Goal: Information Seeking & Learning: Understand process/instructions

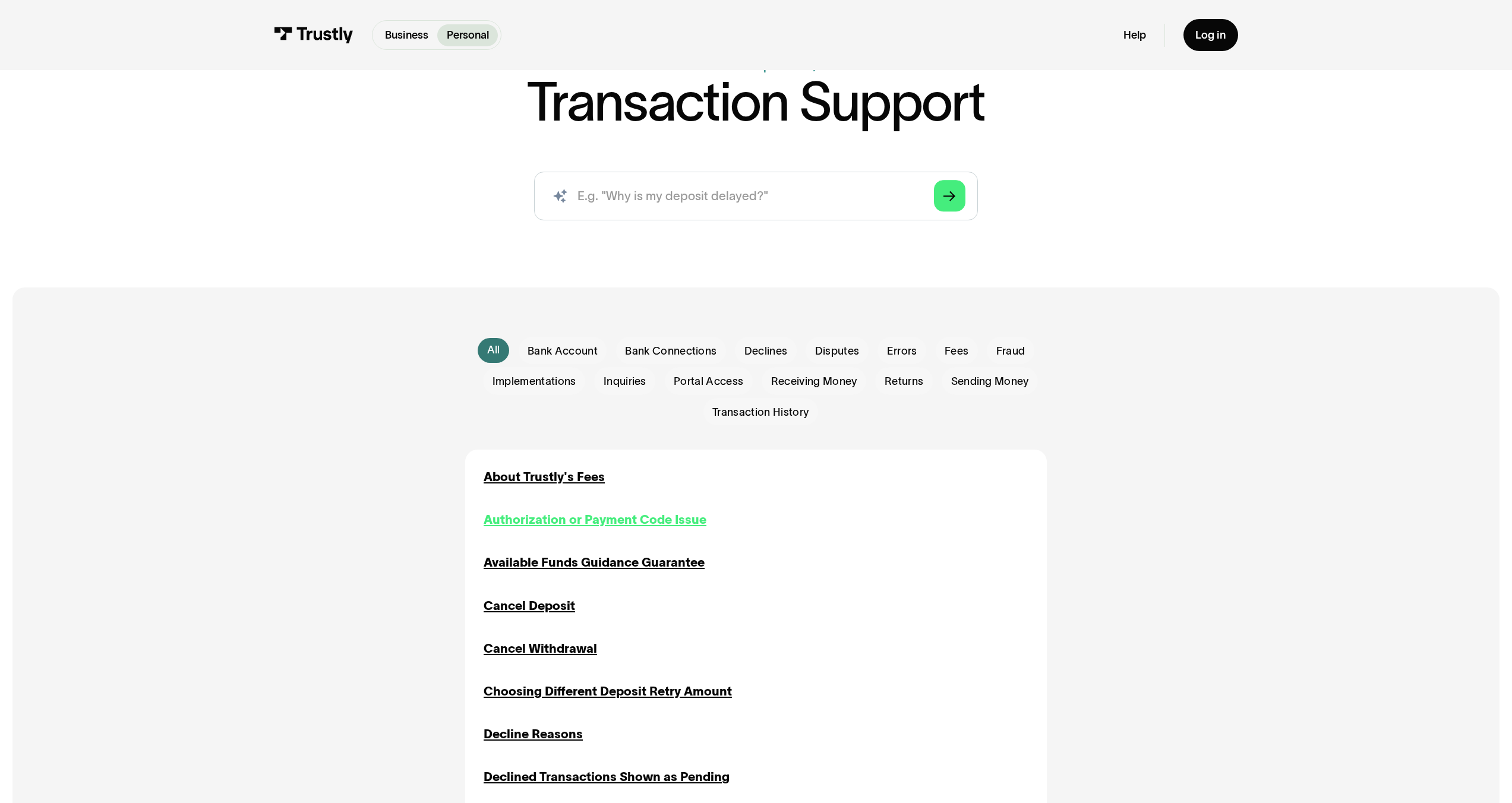
scroll to position [236, 0]
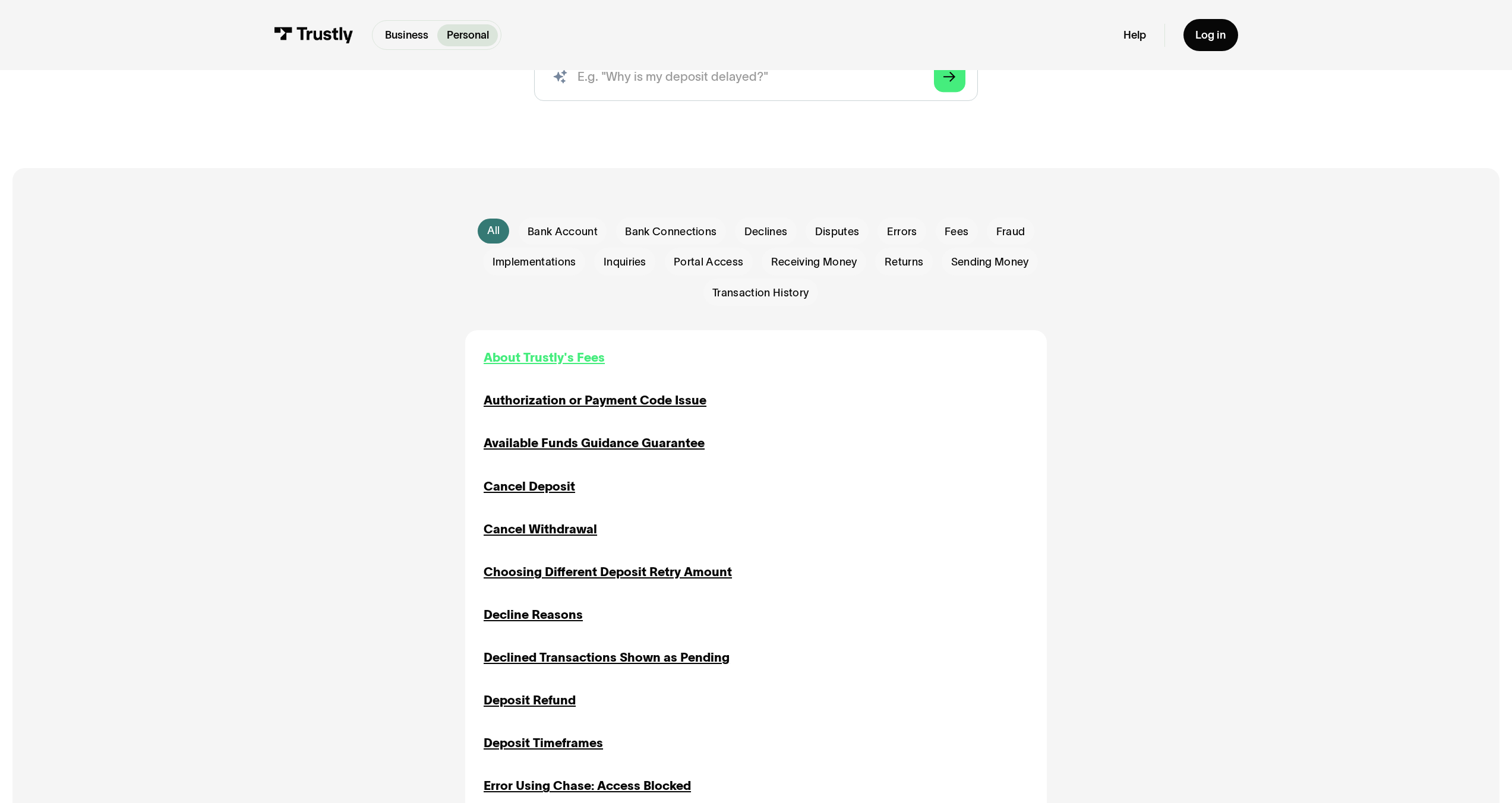
click at [553, 356] on div "About Trustly's Fees" at bounding box center [544, 357] width 121 height 19
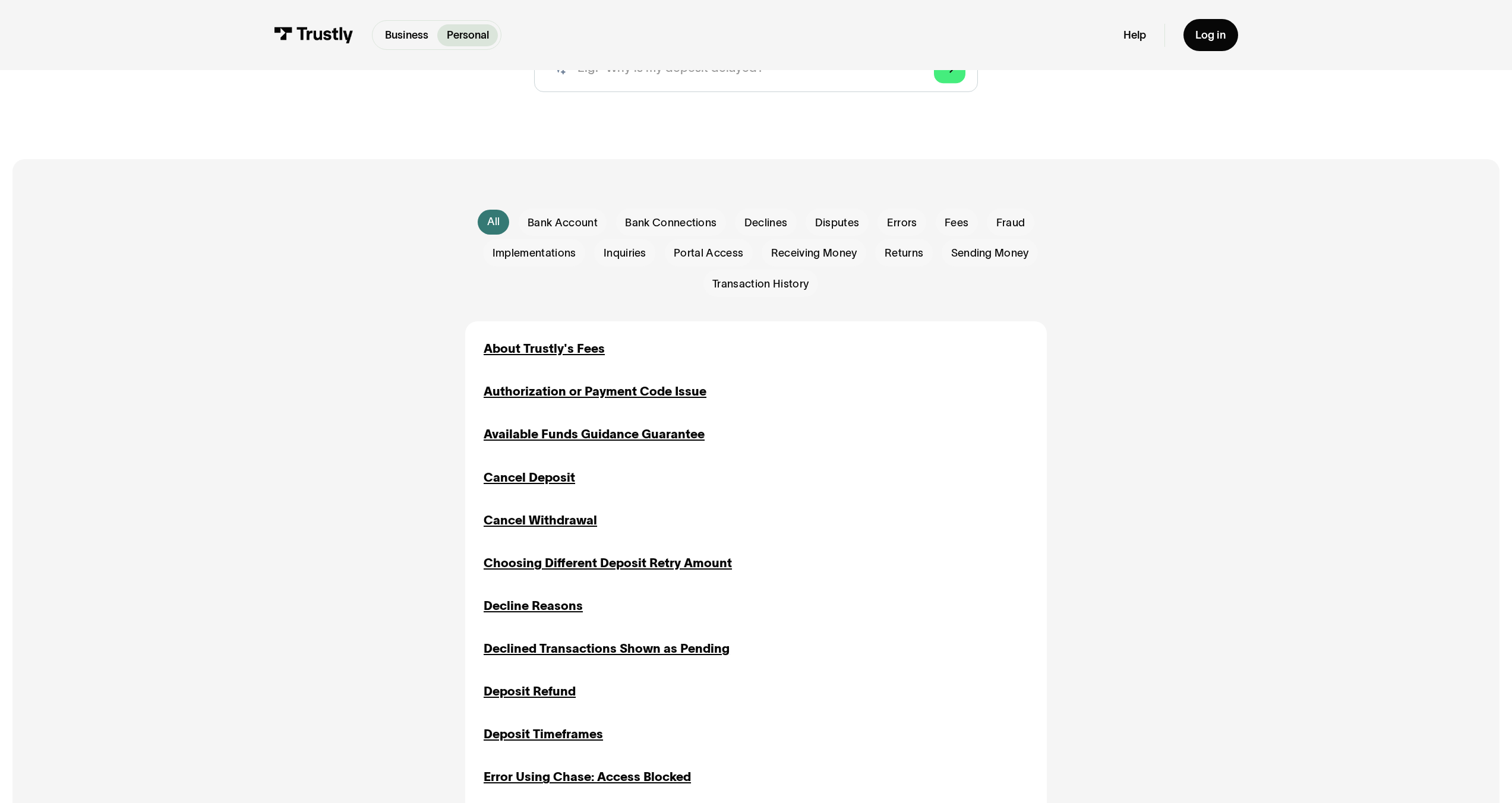
scroll to position [236, 0]
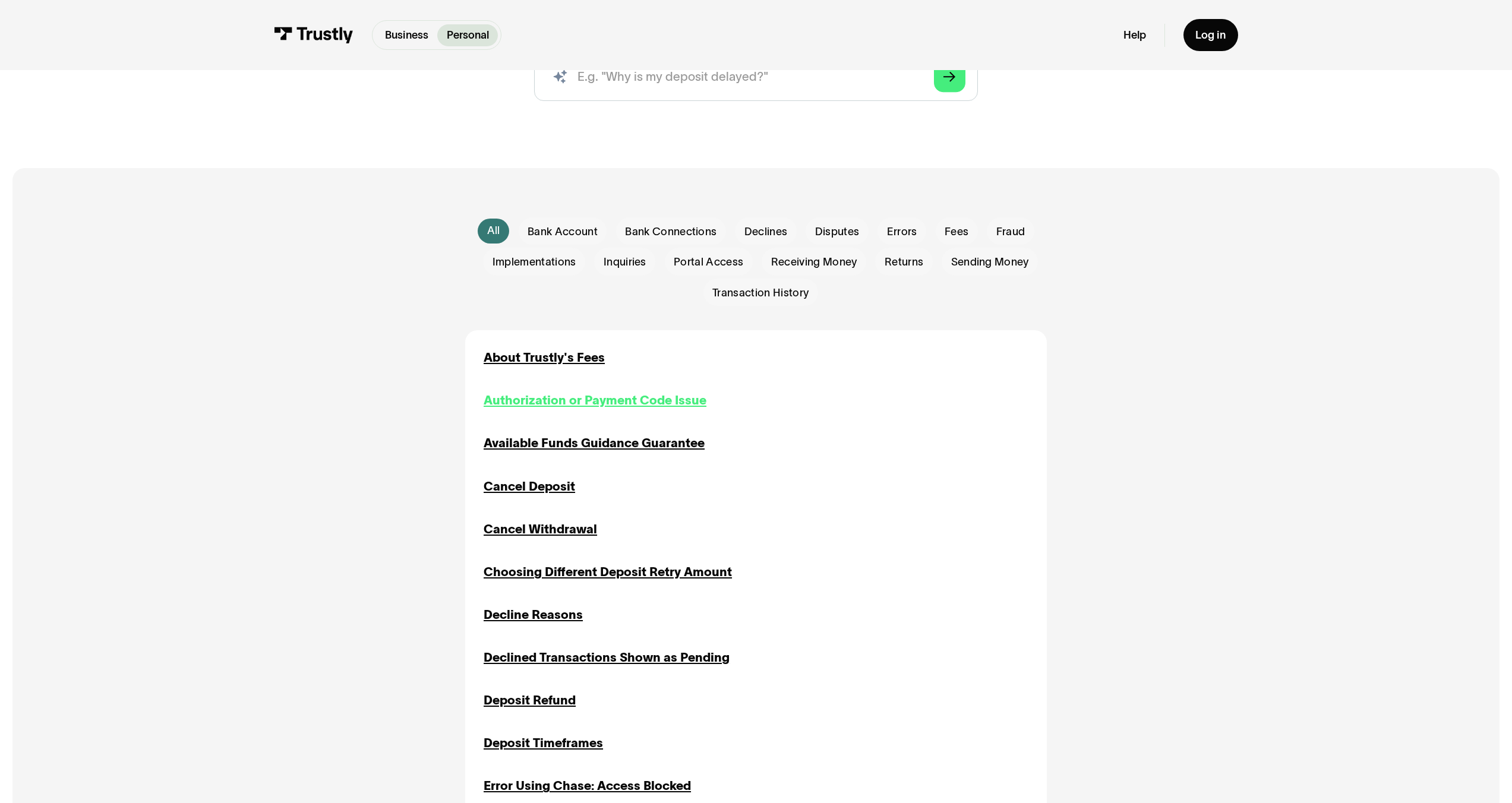
click at [582, 407] on div "Authorization or Payment Code Issue" at bounding box center [594, 401] width 223 height 19
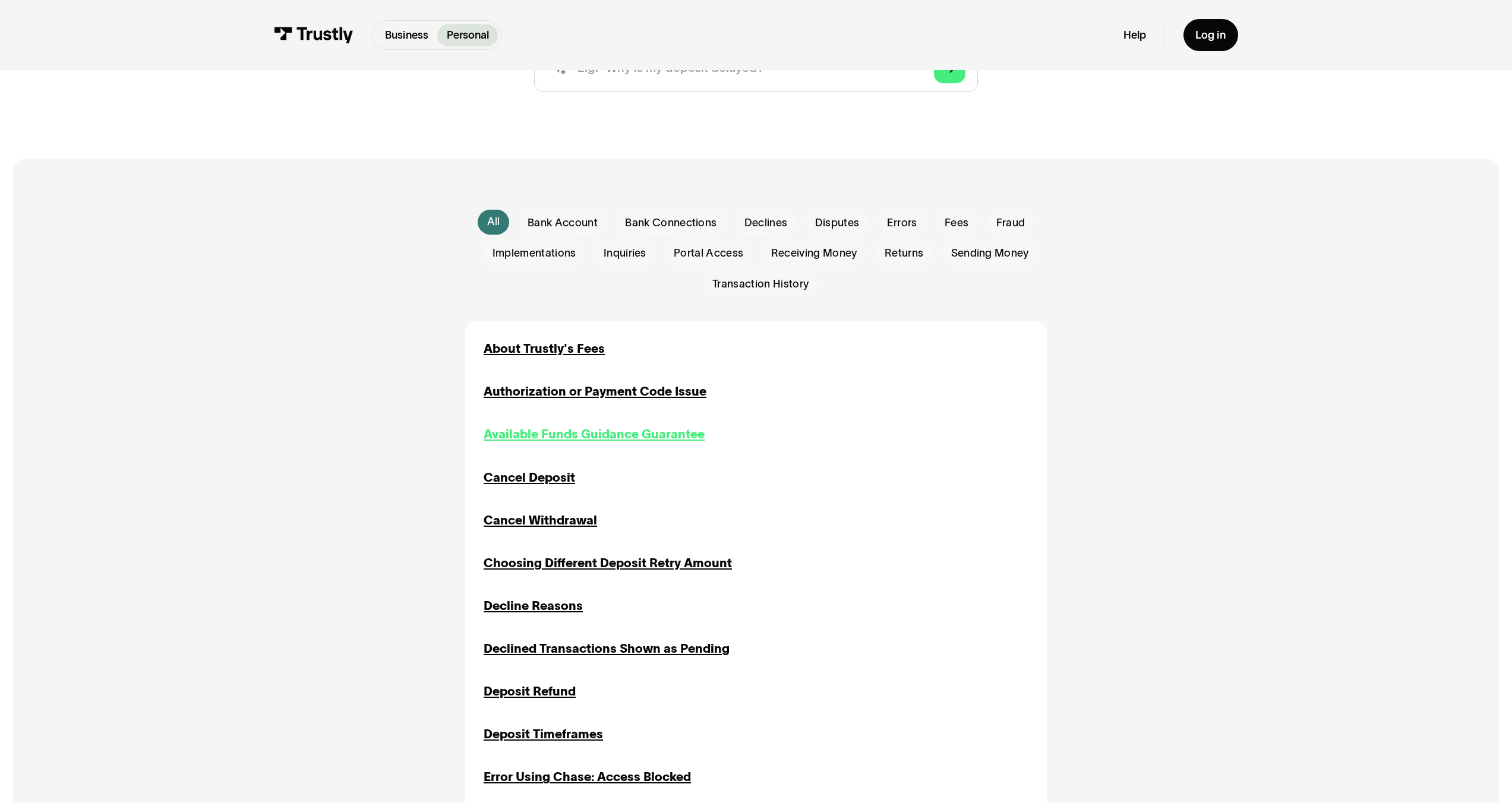
scroll to position [236, 0]
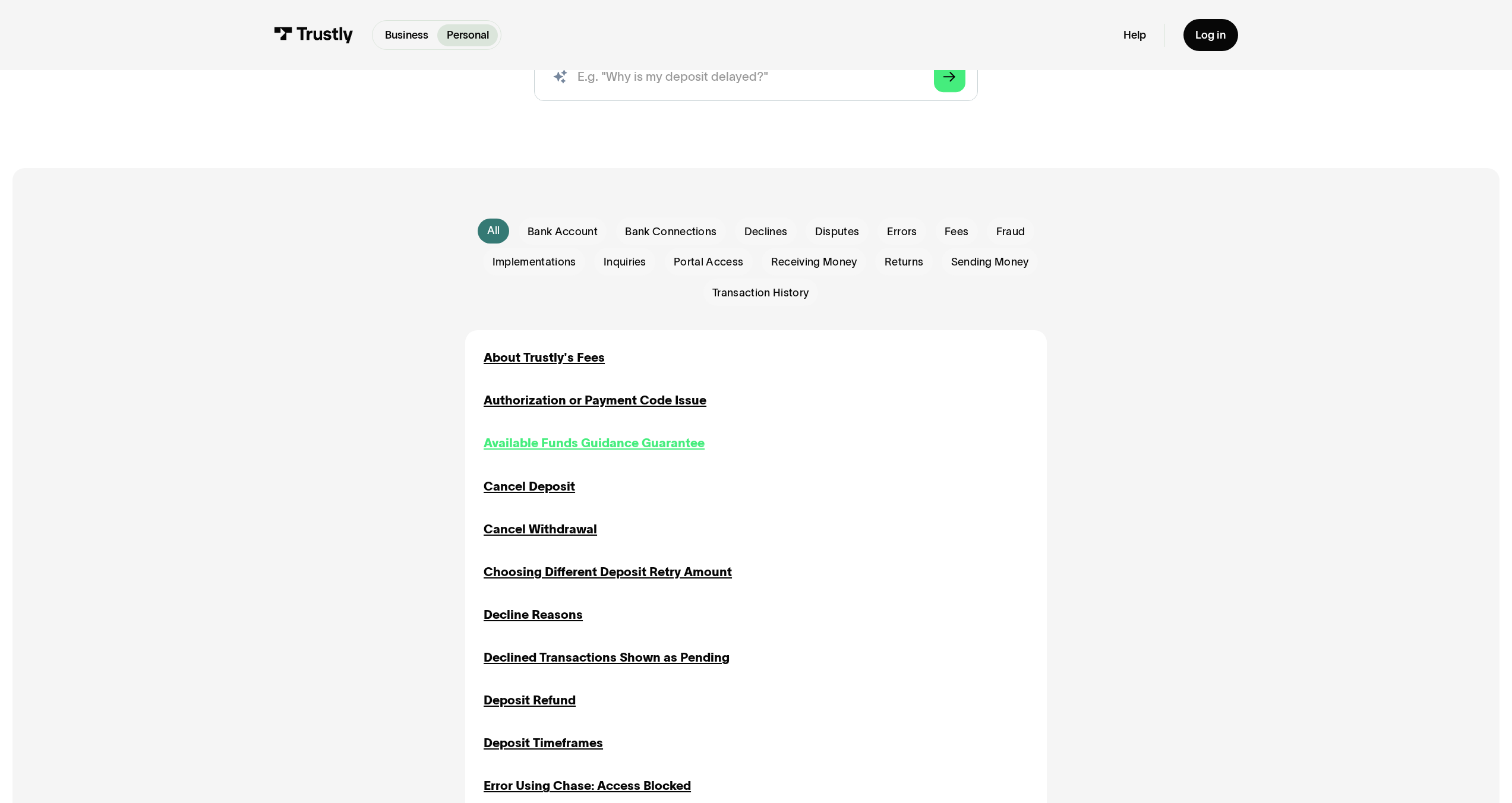
click at [596, 438] on div "Available Funds Guidance Guarantee" at bounding box center [594, 443] width 221 height 19
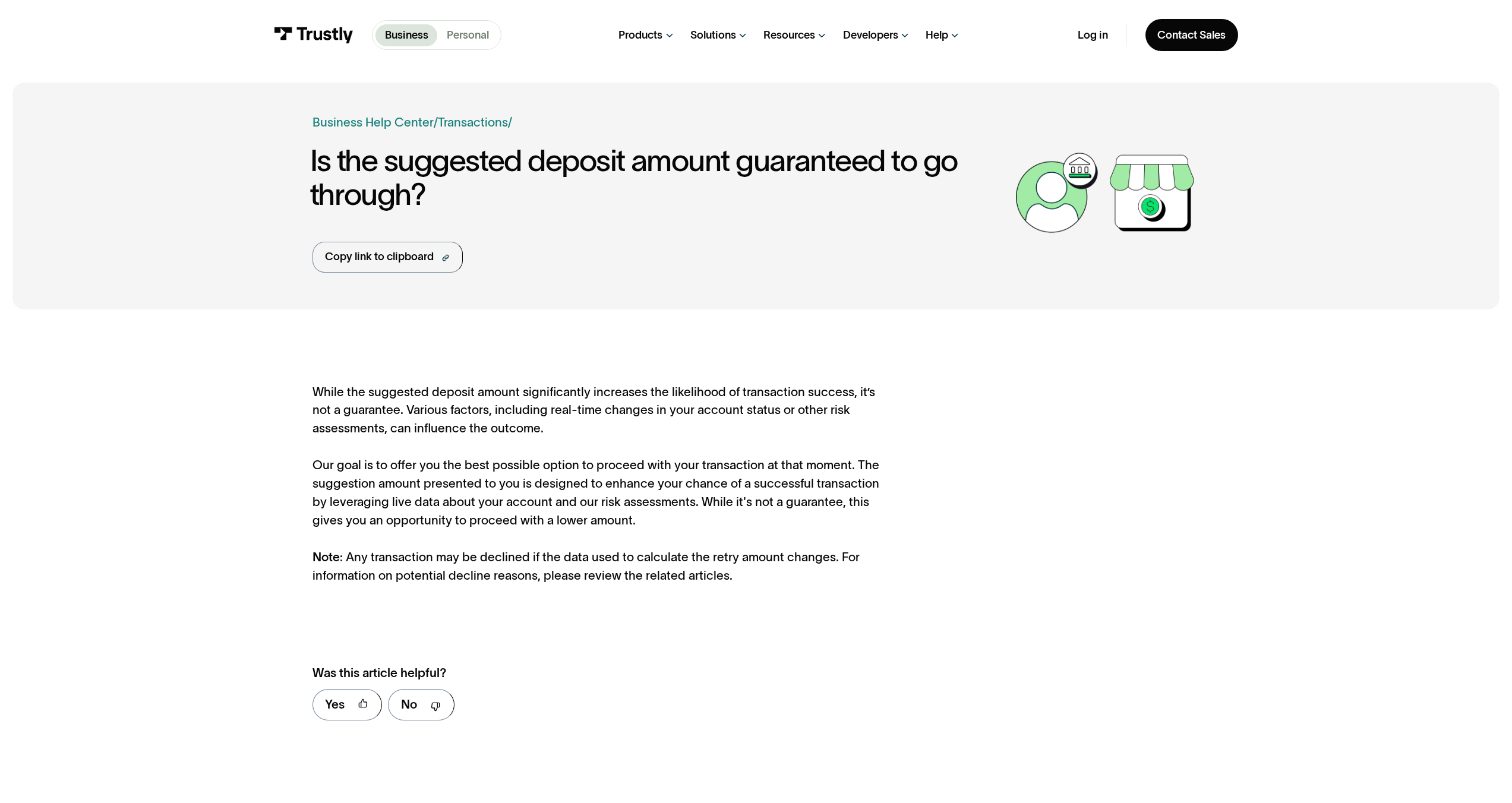
click at [470, 39] on p "Personal" at bounding box center [468, 35] width 42 height 16
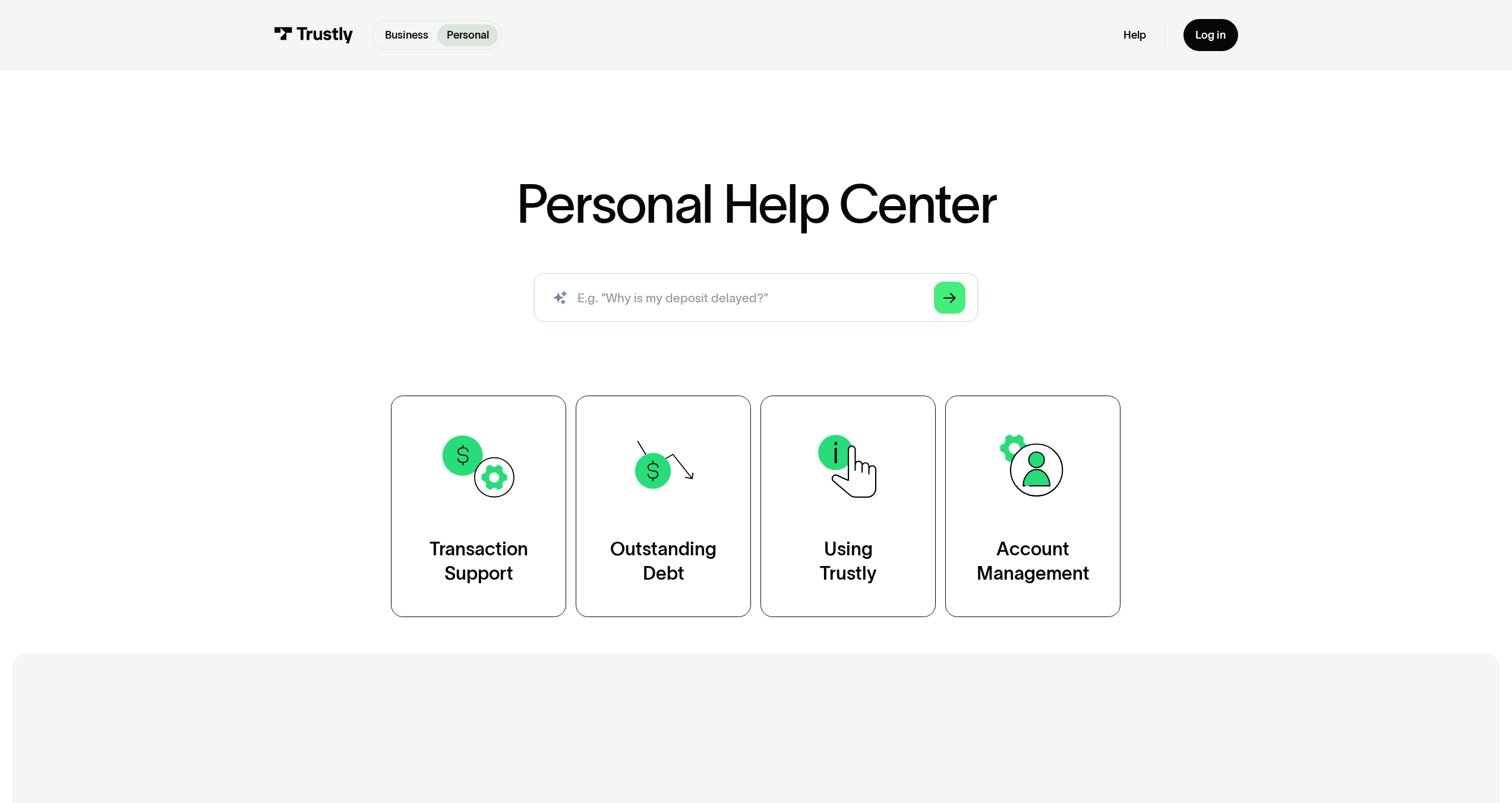
click at [701, 336] on div "Personal Help Center AI-powered search ( 1 / 4 ) Type your question and our sma…" at bounding box center [756, 397] width 888 height 440
click at [699, 294] on input "search" at bounding box center [756, 297] width 444 height 49
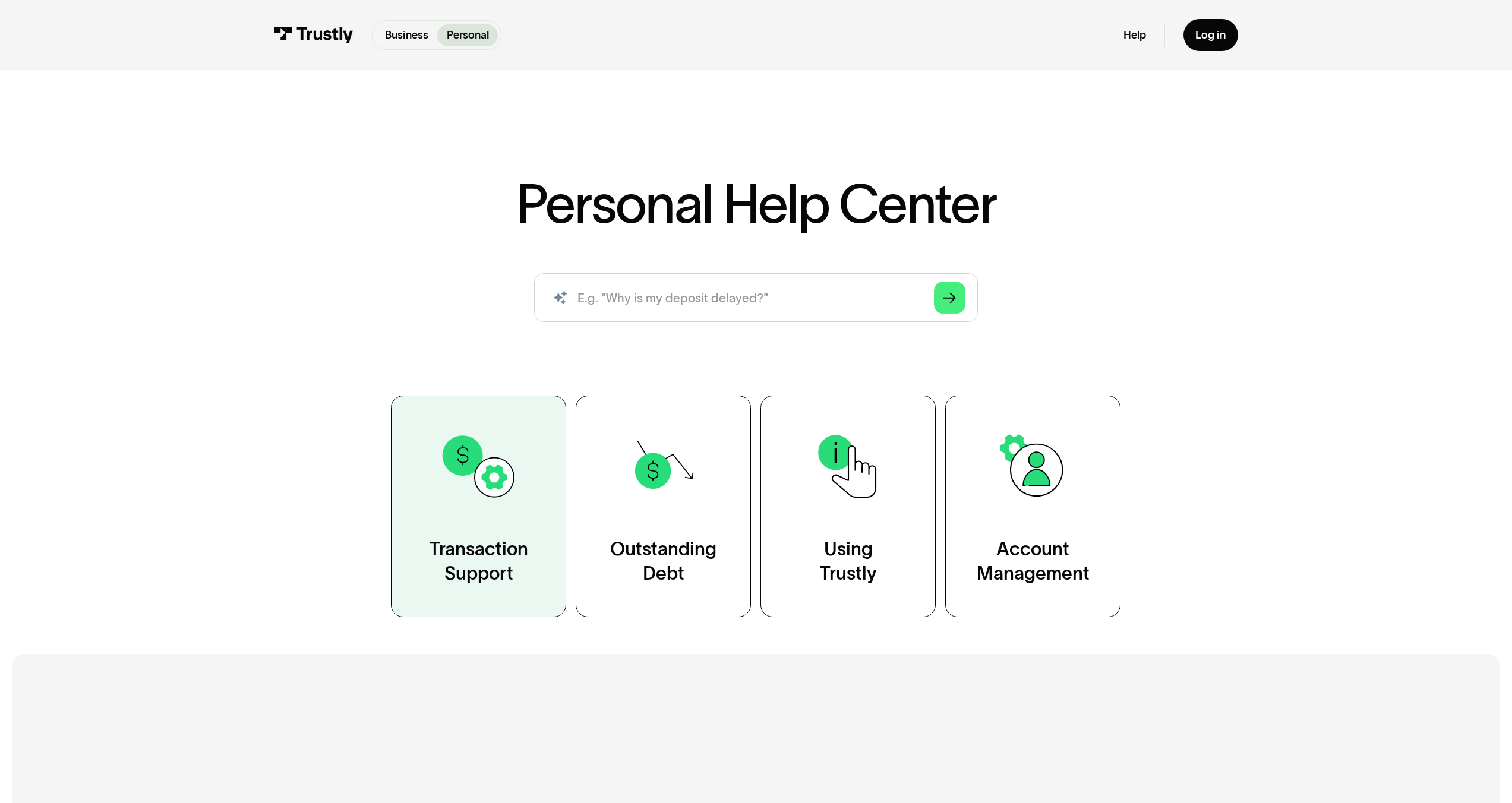
click at [492, 503] on img at bounding box center [479, 466] width 80 height 80
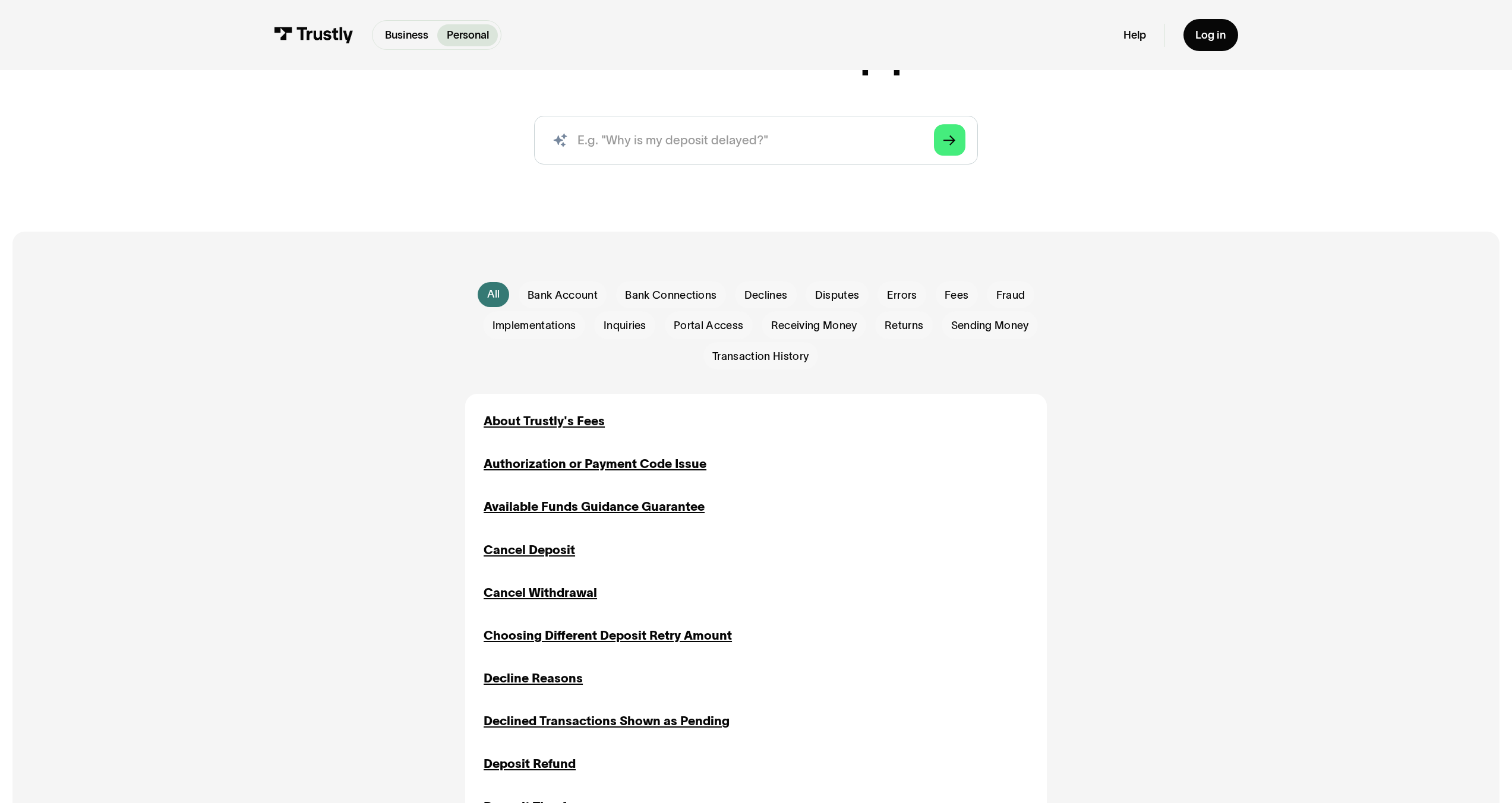
scroll to position [294, 0]
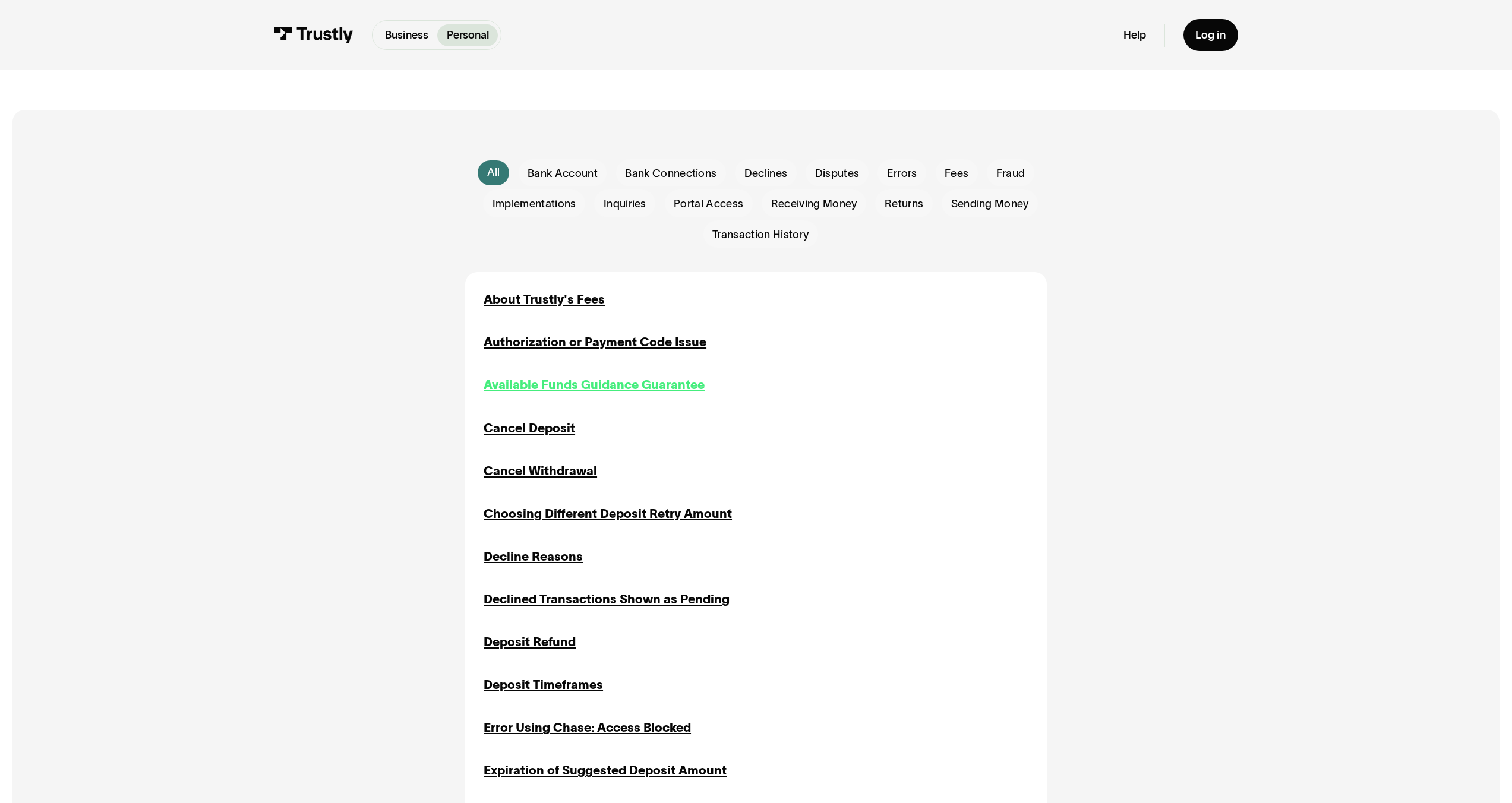
click at [619, 393] on div "Available Funds Guidance Guarantee" at bounding box center [594, 385] width 221 height 19
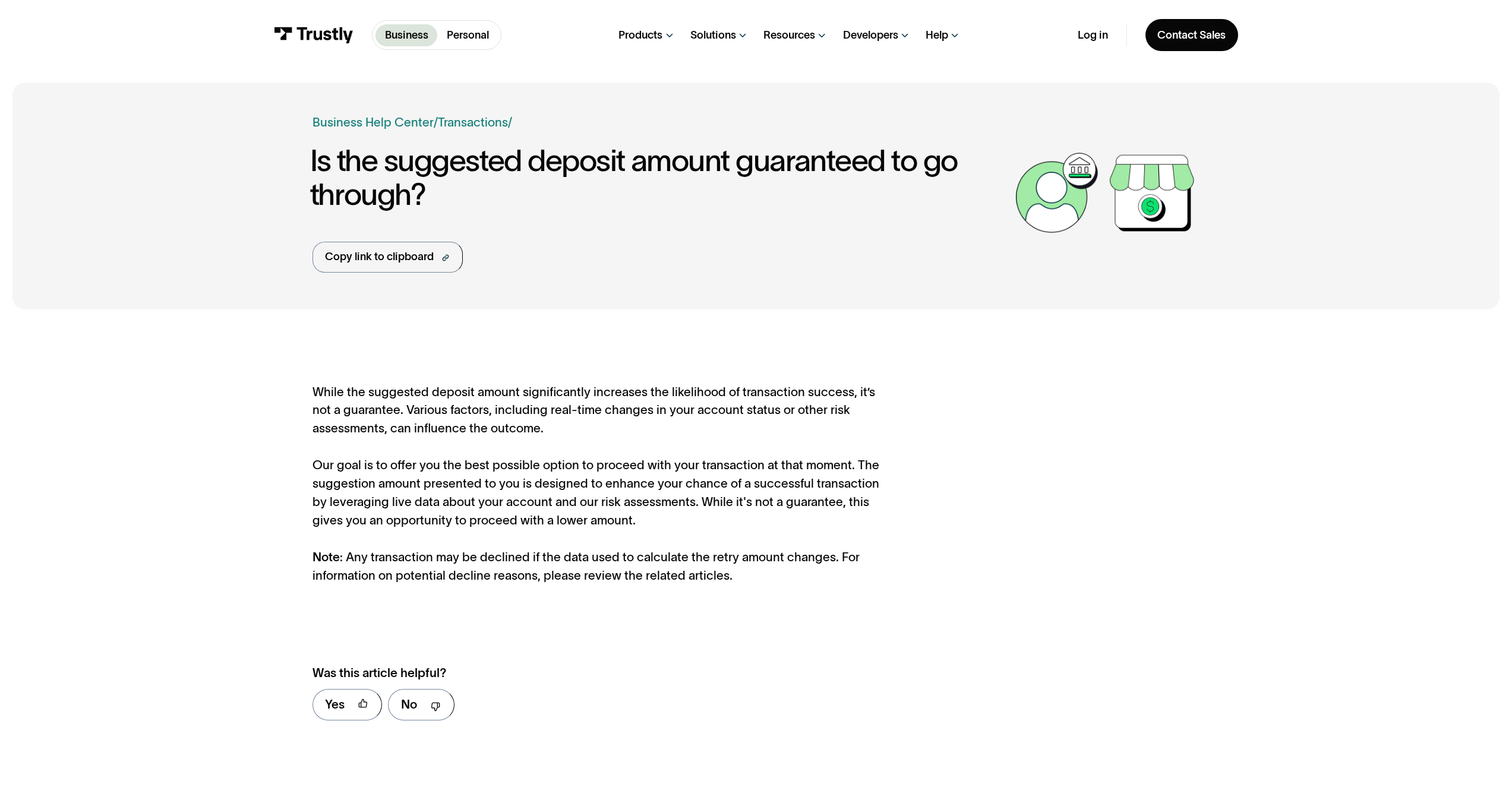
click at [694, 488] on div "While the suggested deposit amount significantly increases the likelihood of tr…" at bounding box center [598, 484] width 572 height 202
